Goal: Communication & Community: Answer question/provide support

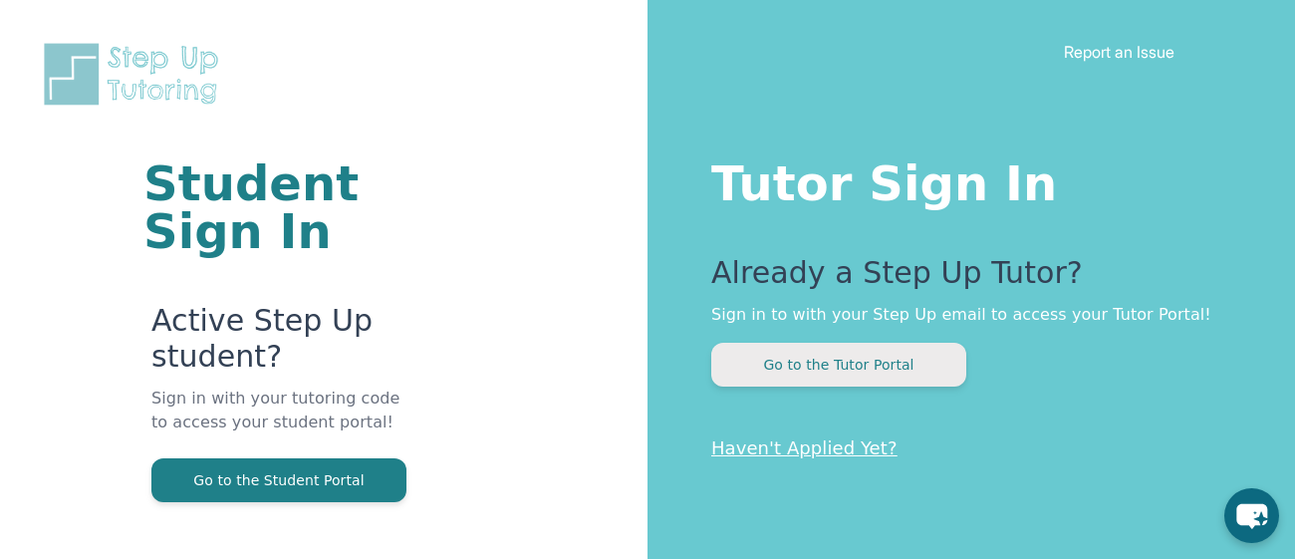
click at [914, 361] on button "Go to the Tutor Portal" at bounding box center [838, 365] width 255 height 44
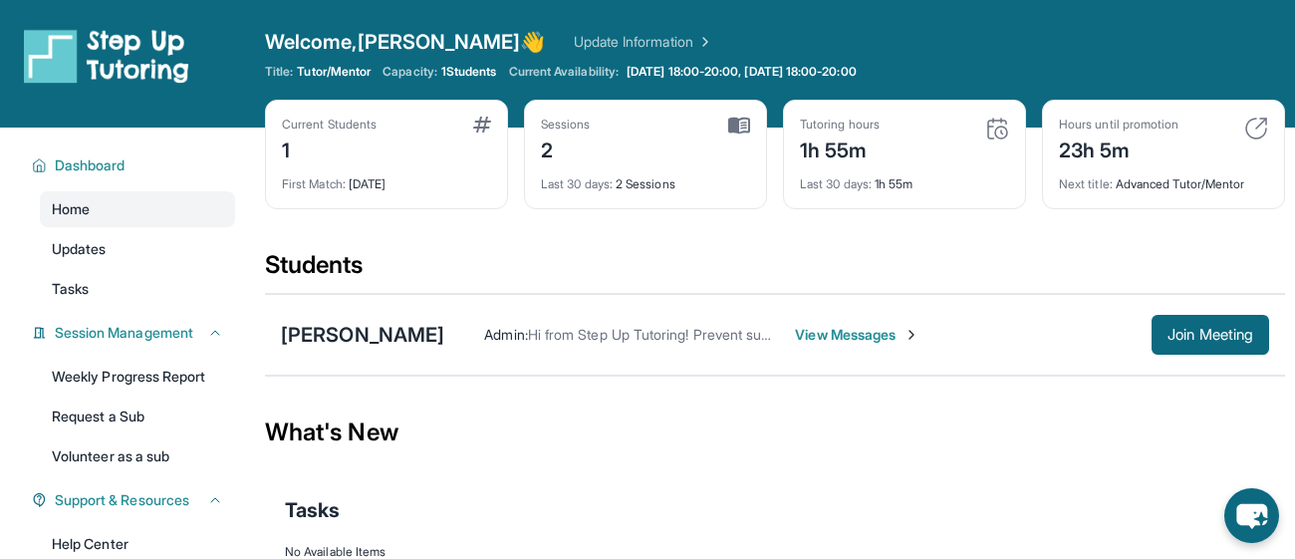
click at [906, 333] on span "View Messages" at bounding box center [857, 335] width 125 height 20
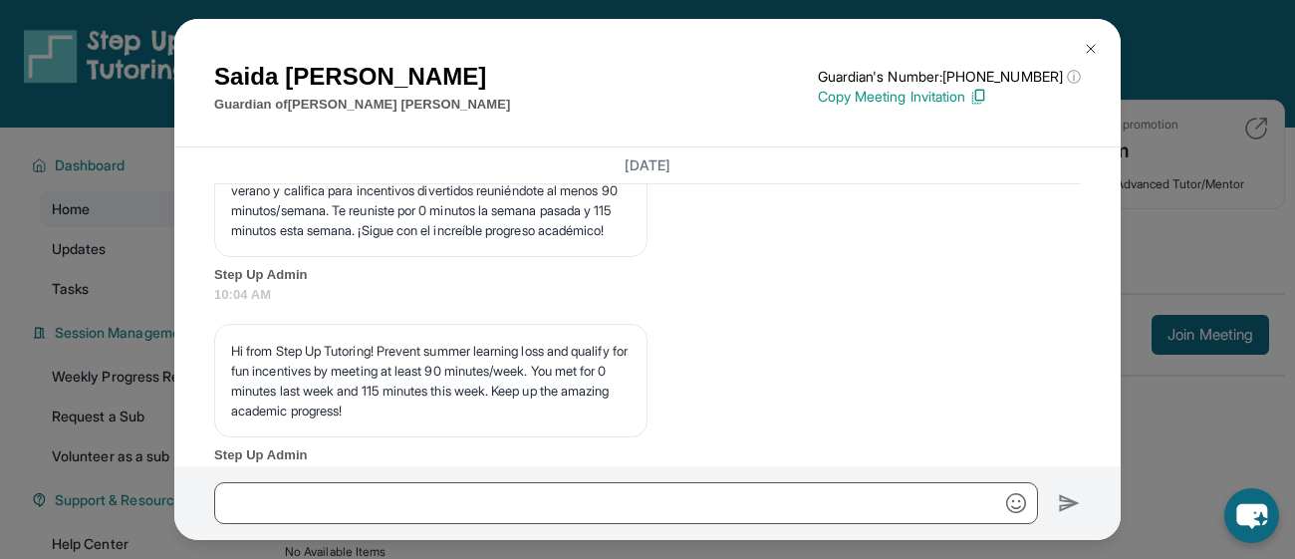
scroll to position [3776, 0]
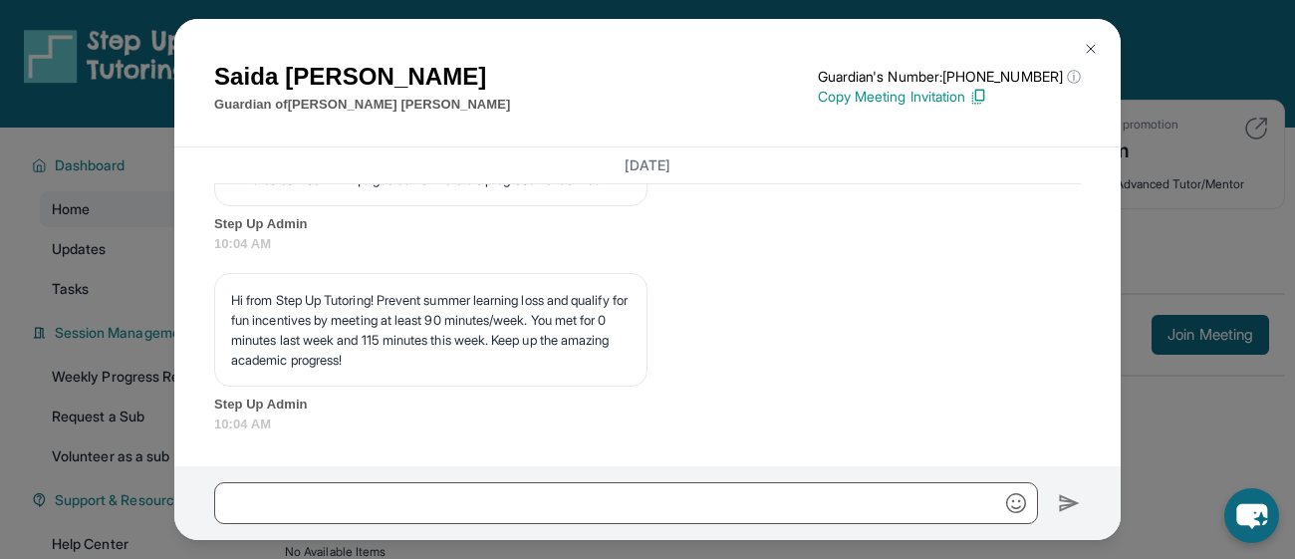
click at [1293, 314] on div "[PERSON_NAME] Guardian of [PERSON_NAME] Guardian's Number: [PHONE_NUMBER] ⓘ Thi…" at bounding box center [647, 279] width 1295 height 559
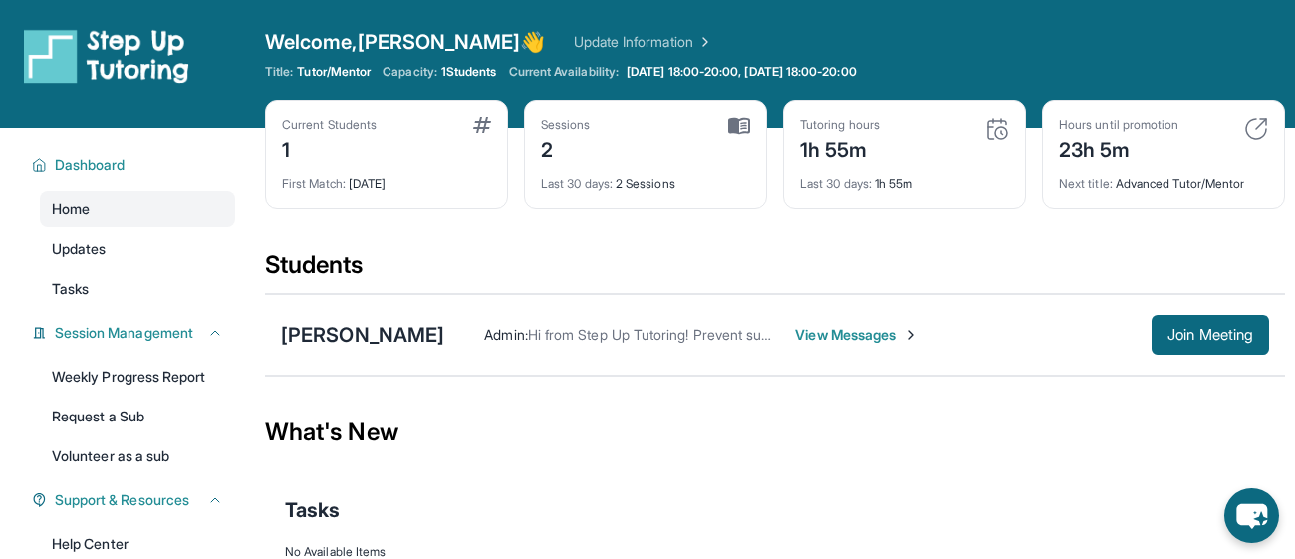
scroll to position [61, 0]
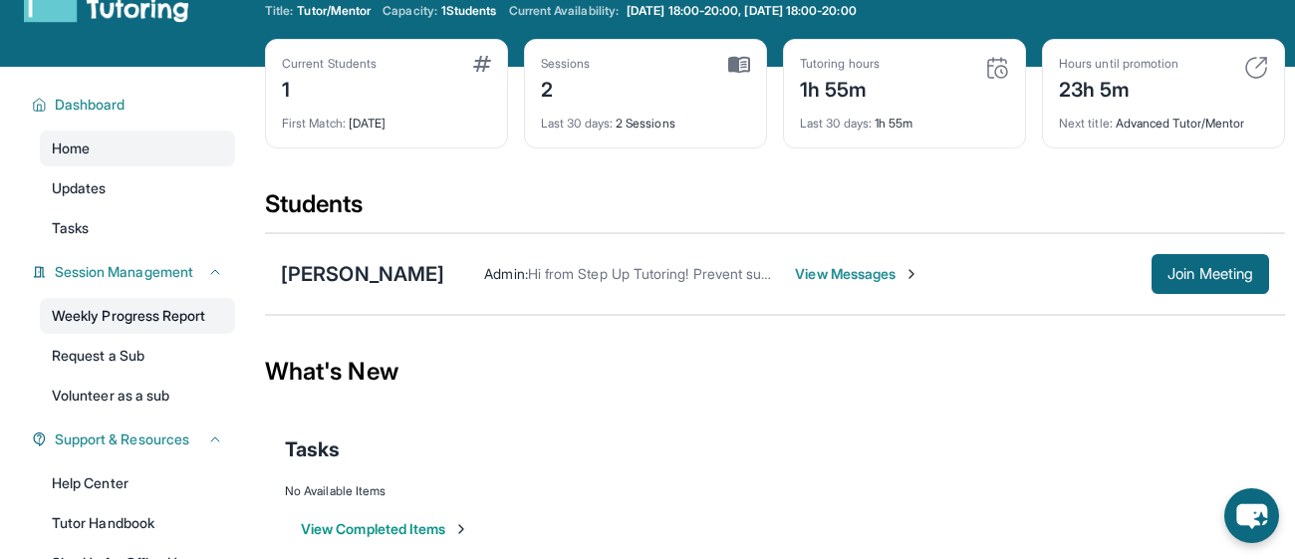
click at [179, 305] on link "Weekly Progress Report" at bounding box center [137, 316] width 195 height 36
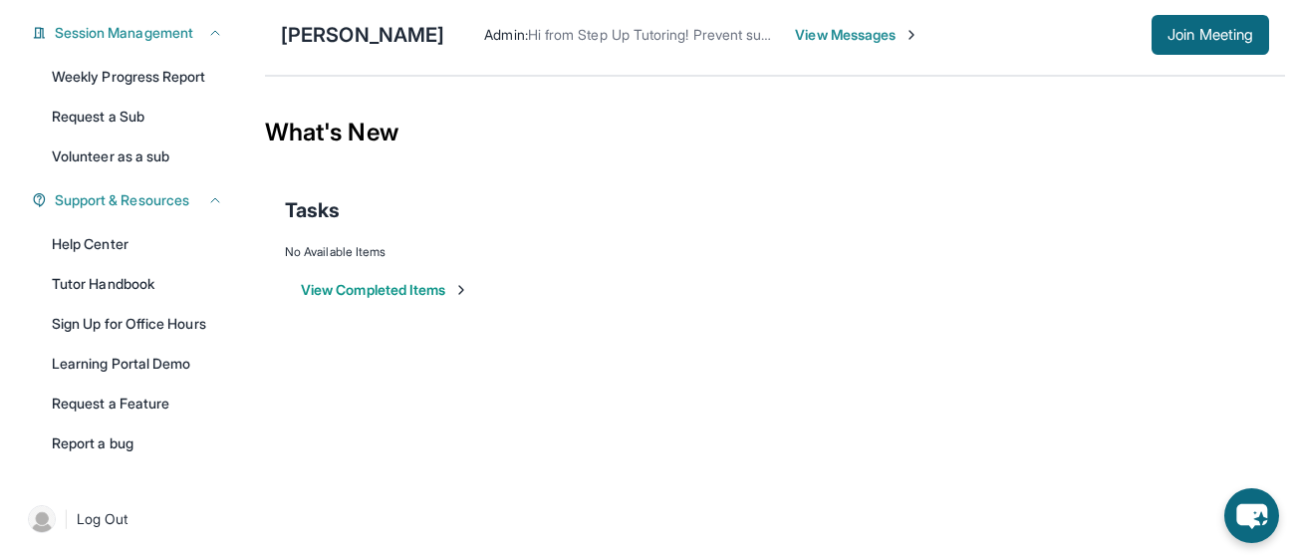
click at [490, 157] on div "What's New" at bounding box center [775, 133] width 1020 height 88
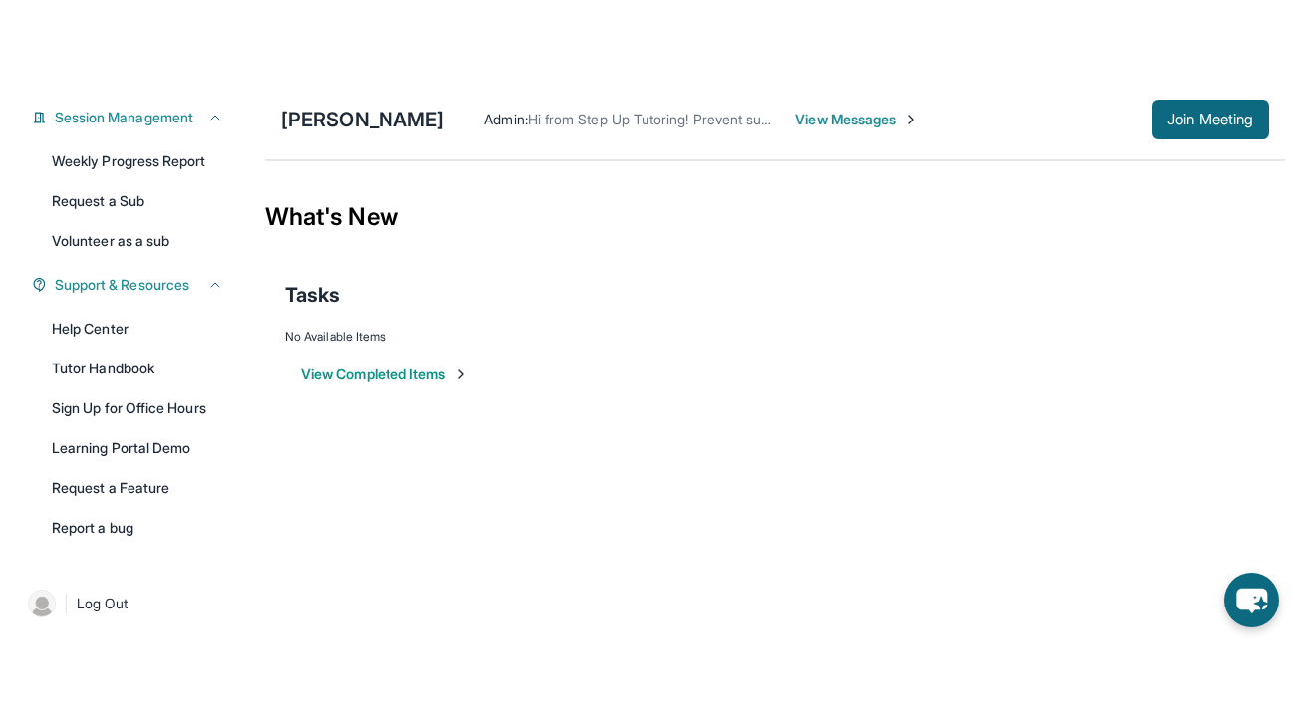
scroll to position [0, 0]
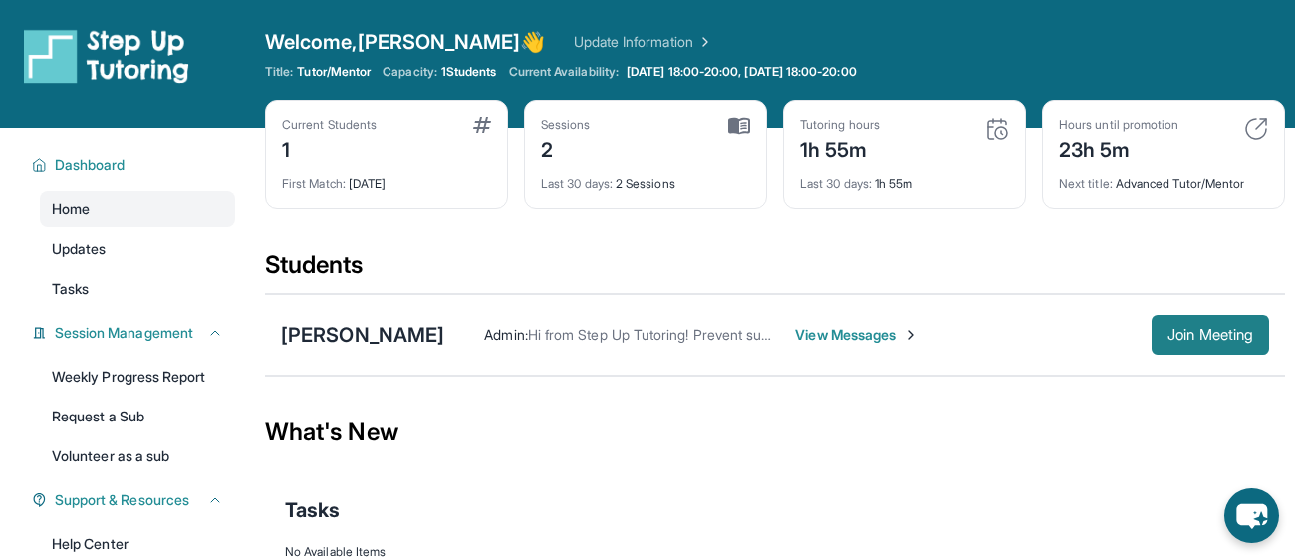
click at [1238, 343] on button "Join Meeting" at bounding box center [1211, 335] width 118 height 40
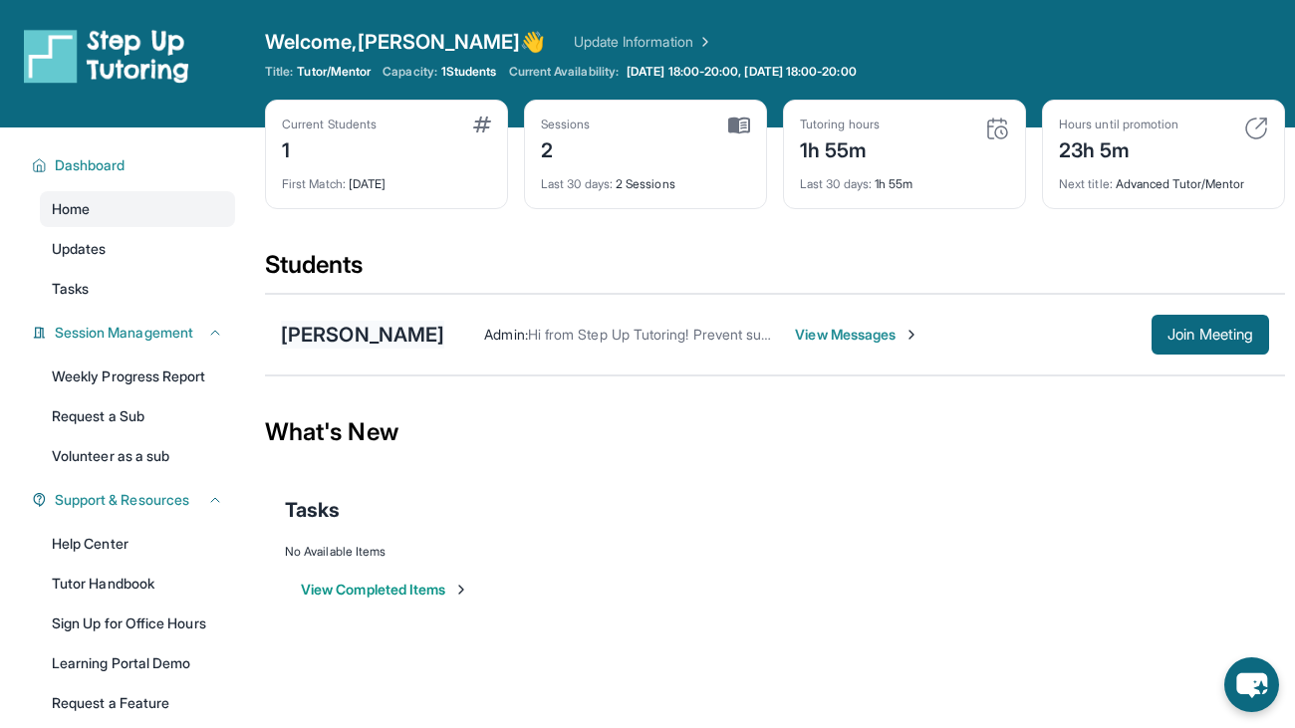
click at [407, 343] on div "[PERSON_NAME]" at bounding box center [362, 335] width 163 height 28
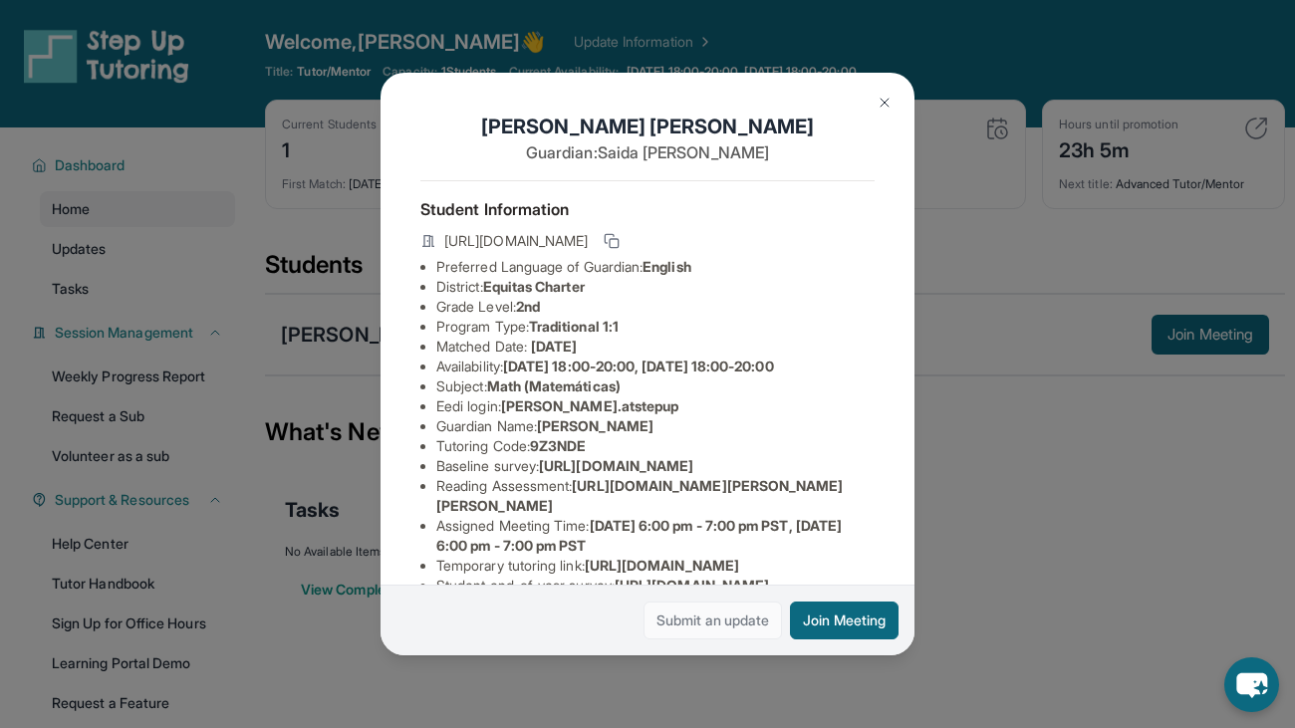
click at [687, 558] on link "Submit an update" at bounding box center [713, 621] width 138 height 38
click at [385, 299] on div "[PERSON_NAME] Guardian: [PERSON_NAME] Student Information [URL][DOMAIN_NAME] Pr…" at bounding box center [648, 364] width 534 height 583
click at [260, 375] on div "[PERSON_NAME] Guardian: [PERSON_NAME] Student Information [URL][DOMAIN_NAME] Pr…" at bounding box center [647, 364] width 1295 height 728
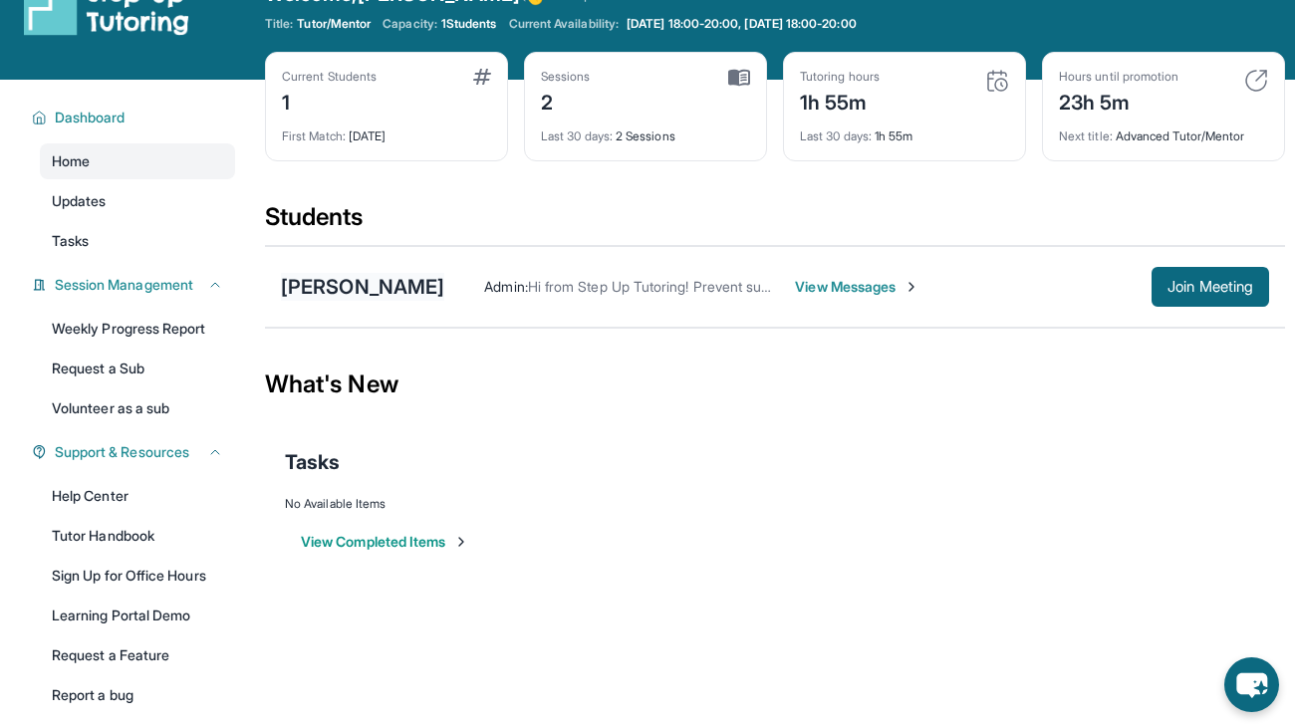
scroll to position [55, 0]
